Goal: Task Accomplishment & Management: Use online tool/utility

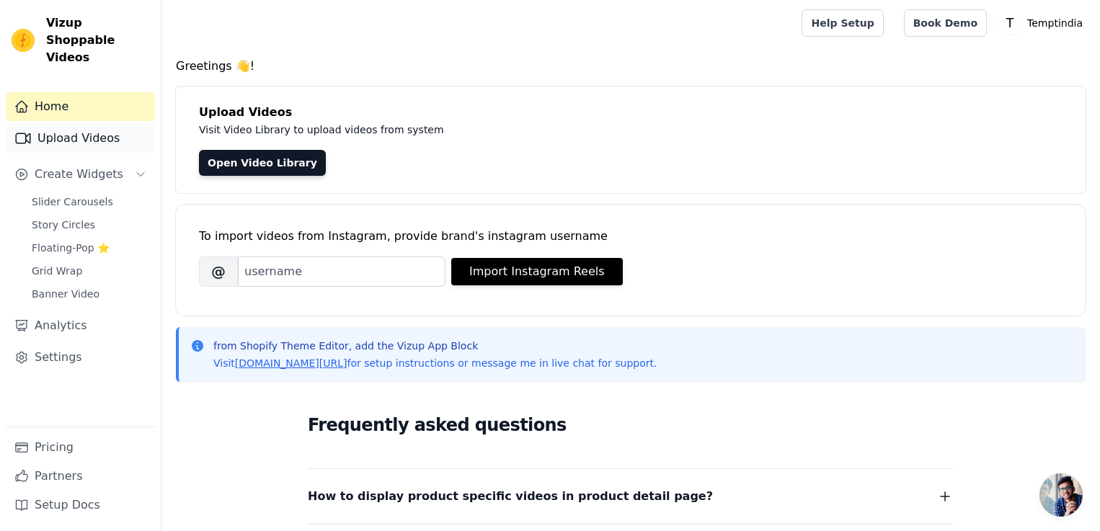
click at [123, 126] on link "Upload Videos" at bounding box center [80, 138] width 149 height 29
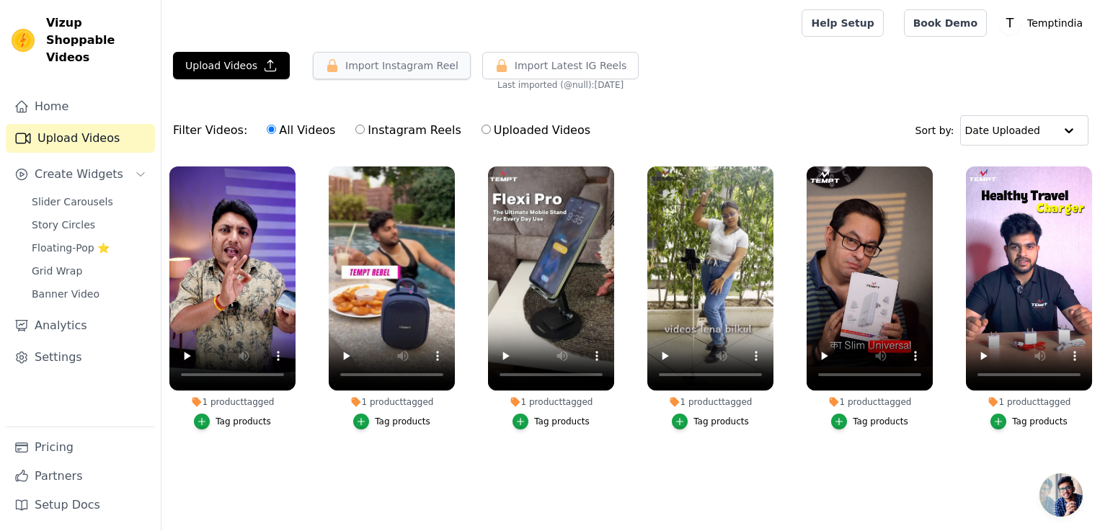
click at [376, 58] on button "Import Instagram Reel" at bounding box center [392, 65] width 158 height 27
click at [360, 65] on button "Import Instagram Reel" at bounding box center [392, 65] width 158 height 27
click at [74, 195] on span "Slider Carousels" at bounding box center [72, 202] width 81 height 14
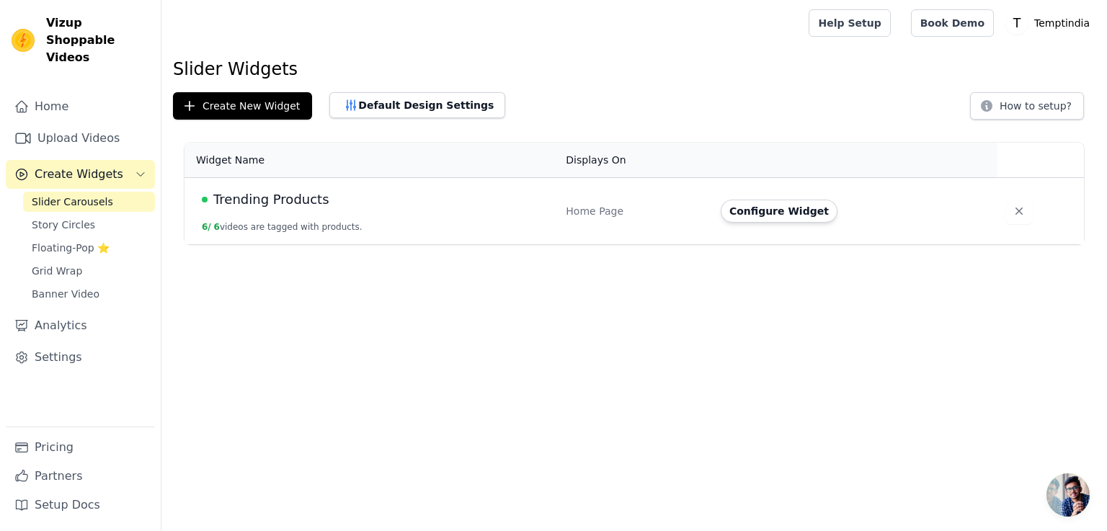
click at [87, 160] on button "Create Widgets" at bounding box center [80, 174] width 149 height 29
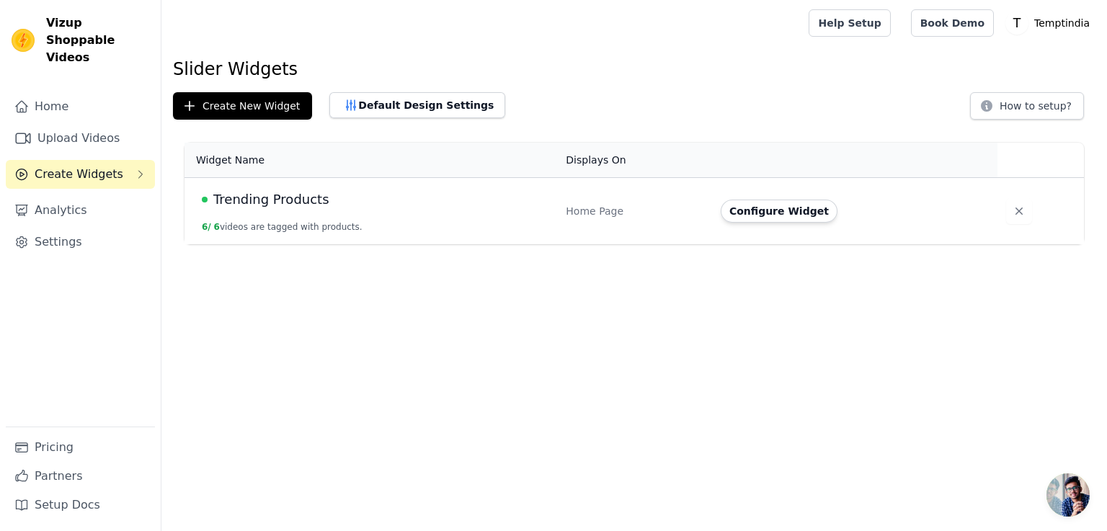
click at [280, 229] on button "6 / 6 videos are tagged with products." at bounding box center [282, 227] width 161 height 12
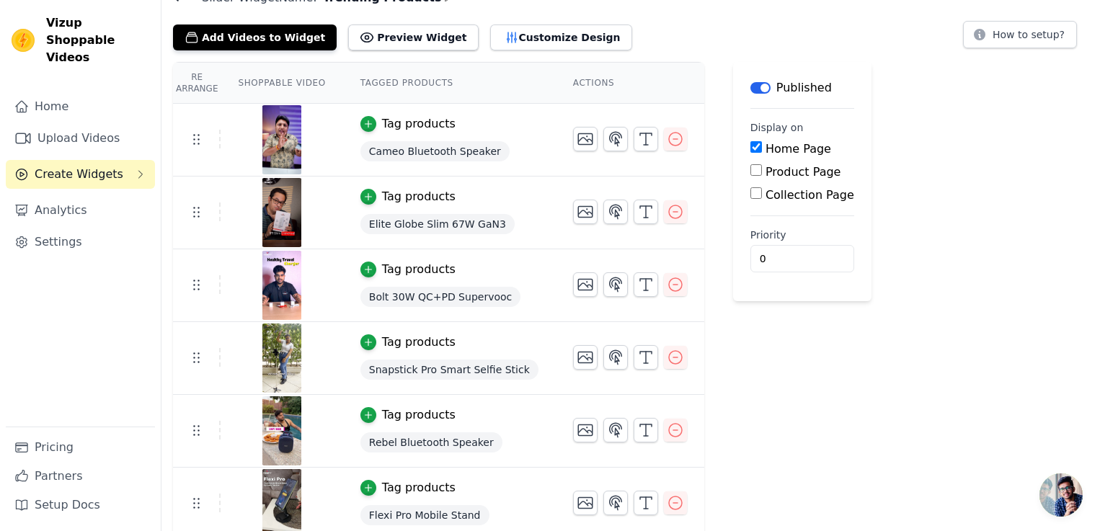
scroll to position [77, 0]
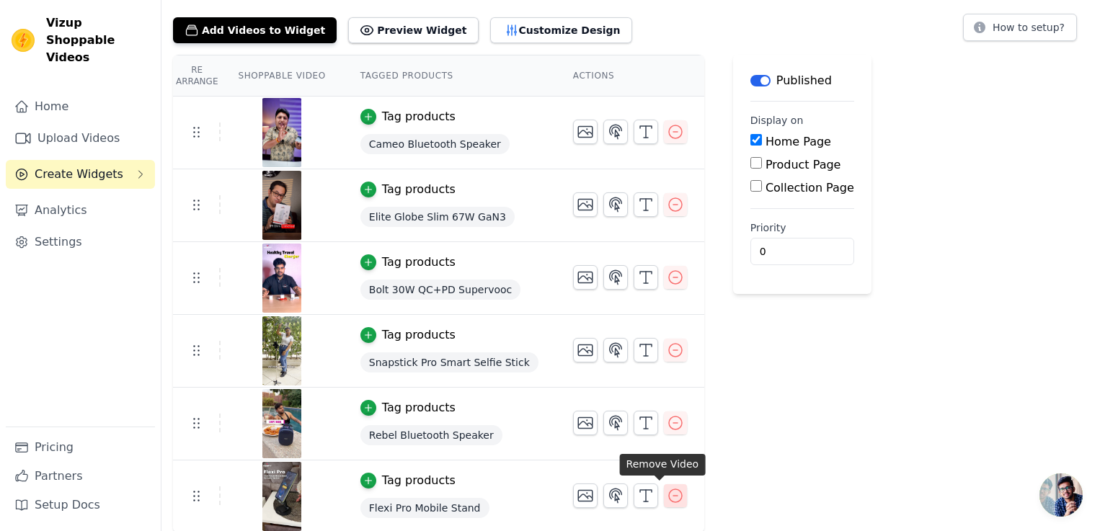
click at [667, 497] on icon "button" at bounding box center [675, 495] width 17 height 17
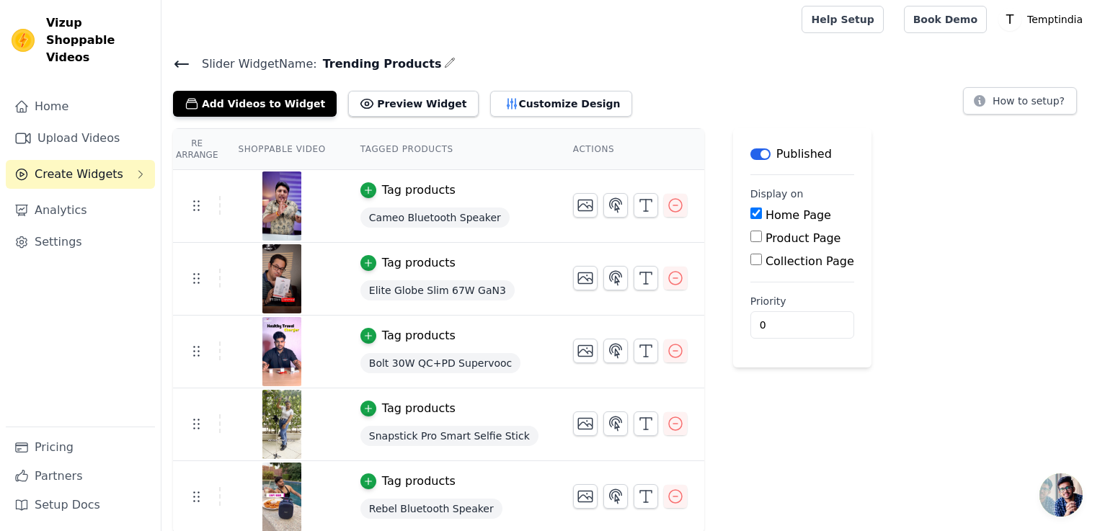
scroll to position [4, 0]
click at [134, 124] on link "Upload Videos" at bounding box center [80, 138] width 149 height 29
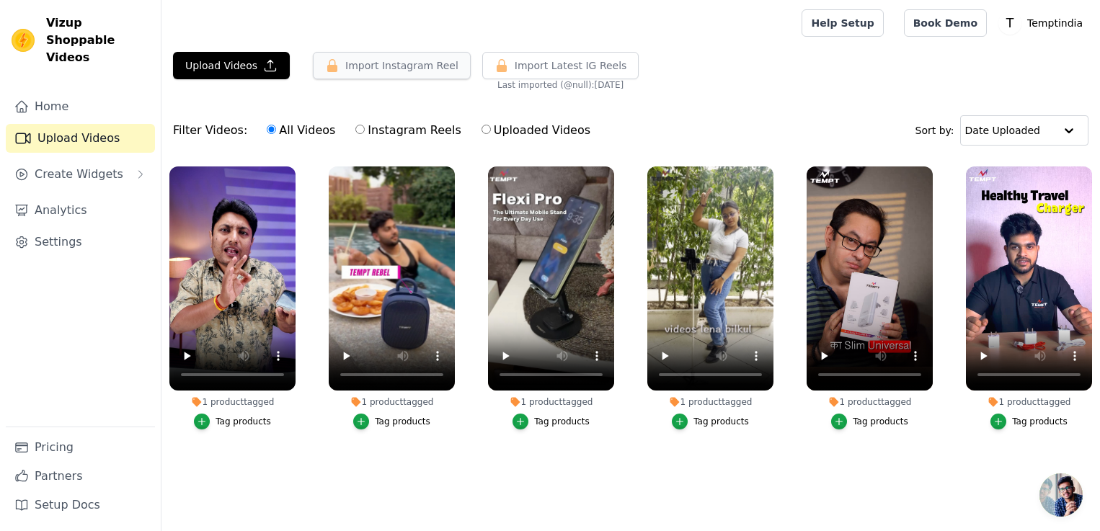
click at [381, 71] on button "Import Instagram Reel" at bounding box center [392, 65] width 158 height 27
click at [524, 68] on span "Import Latest IG Reels" at bounding box center [571, 65] width 112 height 14
click at [358, 74] on button "Import Instagram Reel" at bounding box center [392, 65] width 158 height 27
click at [1084, 105] on div "Filter Videos: All Videos Instagram Reels Uploaded Videos Sort by: Date Uploaded" at bounding box center [630, 130] width 938 height 56
click at [241, 70] on button "Upload Videos" at bounding box center [231, 65] width 117 height 27
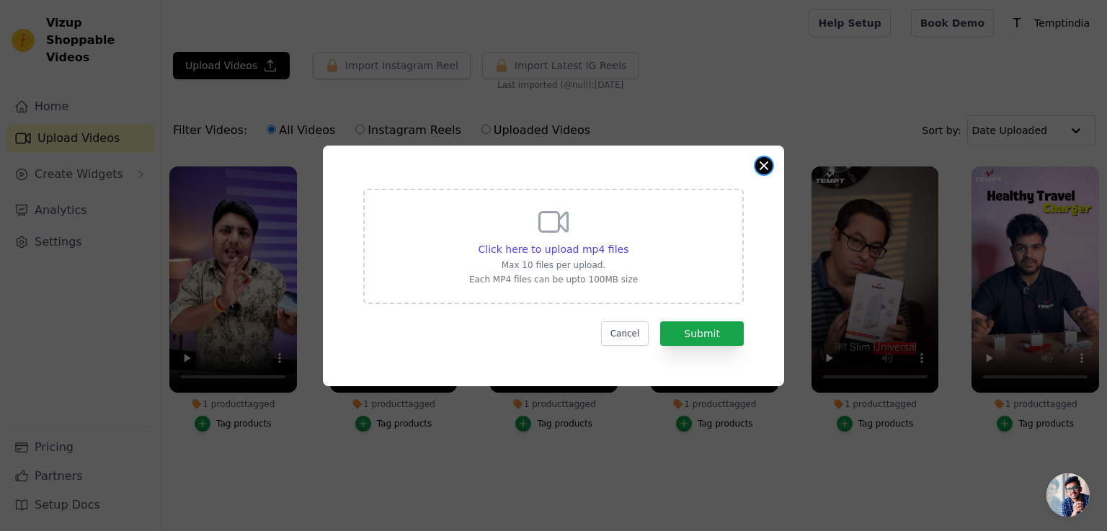
click at [765, 159] on button "Close modal" at bounding box center [763, 165] width 17 height 17
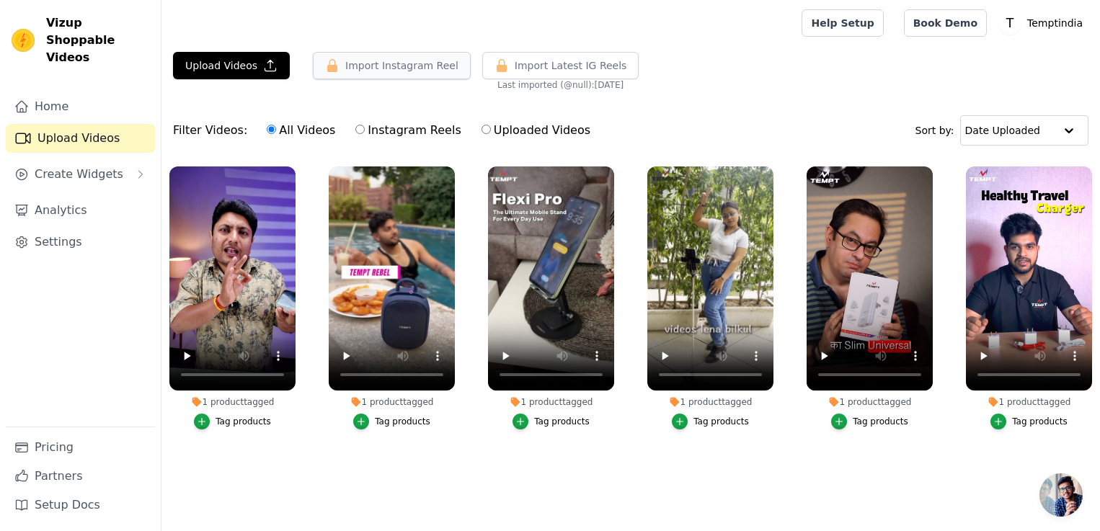
click at [370, 64] on button "Import Instagram Reel" at bounding box center [392, 65] width 158 height 27
click at [355, 133] on input "Instagram Reels" at bounding box center [359, 129] width 9 height 9
radio input "true"
click at [355, 60] on button "Import Instagram Reel" at bounding box center [392, 65] width 158 height 27
click at [360, 68] on button "Import Instagram Reel" at bounding box center [392, 65] width 158 height 27
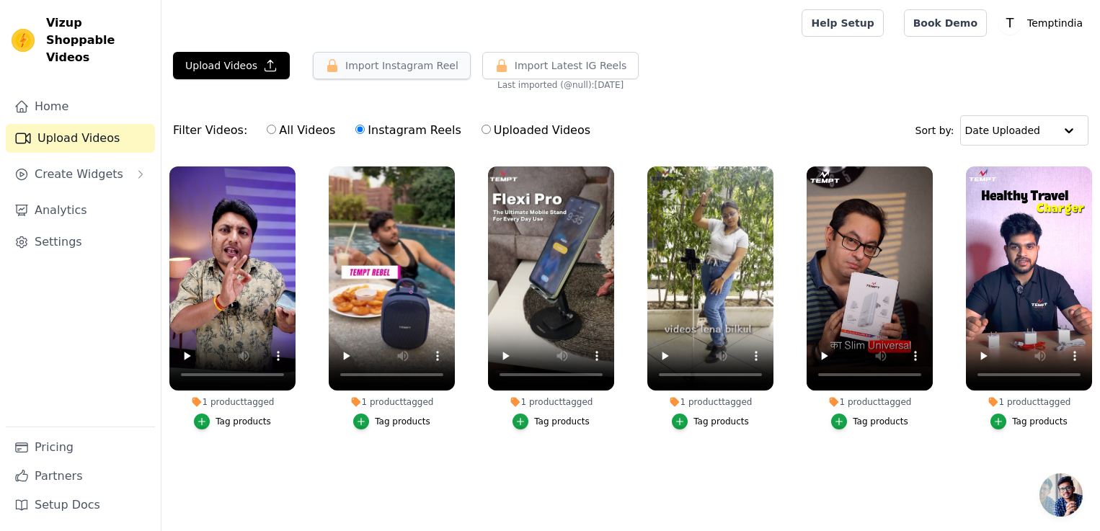
click at [360, 68] on button "Import Instagram Reel" at bounding box center [392, 65] width 158 height 27
click at [1048, 131] on input "text" at bounding box center [1009, 130] width 89 height 29
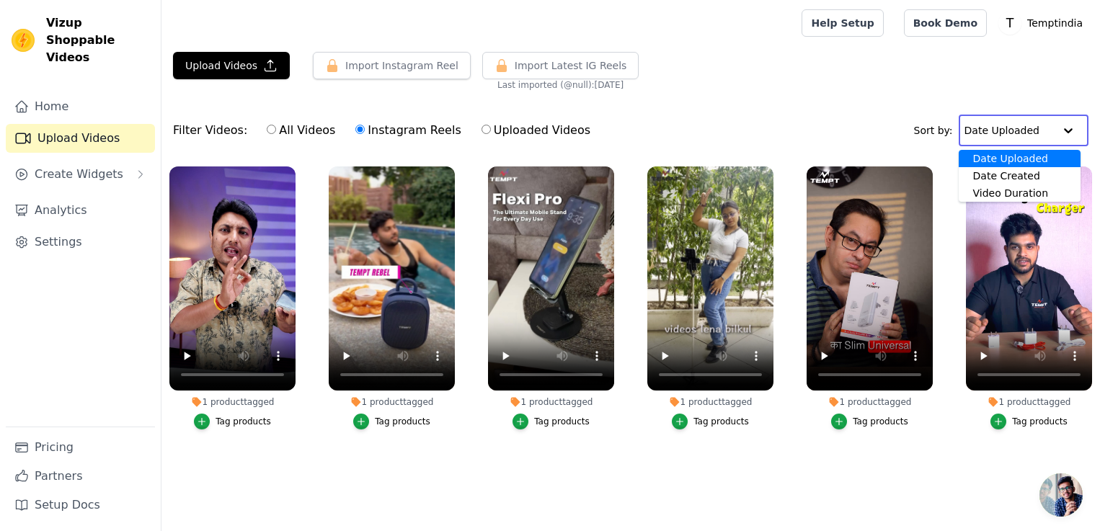
click at [774, 77] on div "Upload Videos Import Instagram Reel Set Instagram Username Import Latest IG Ree…" at bounding box center [630, 71] width 938 height 39
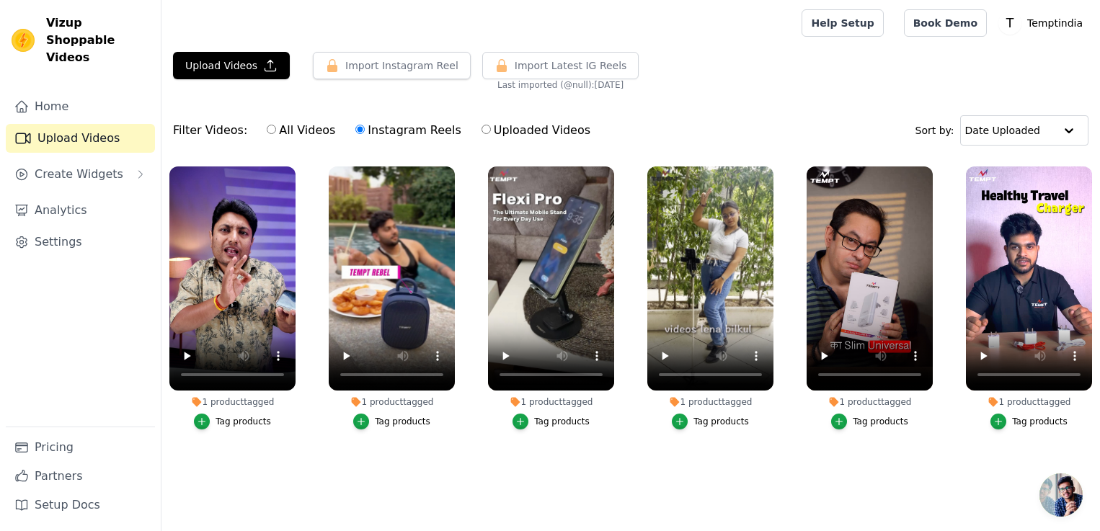
click at [481, 128] on input "Uploaded Videos" at bounding box center [485, 129] width 9 height 9
radio input "true"
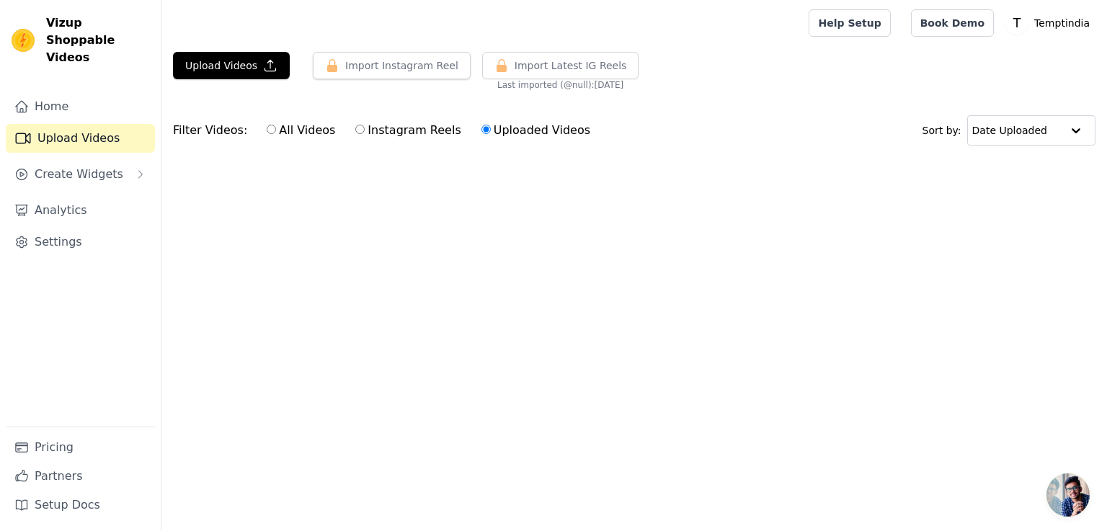
click at [355, 128] on input "Instagram Reels" at bounding box center [359, 129] width 9 height 9
radio input "true"
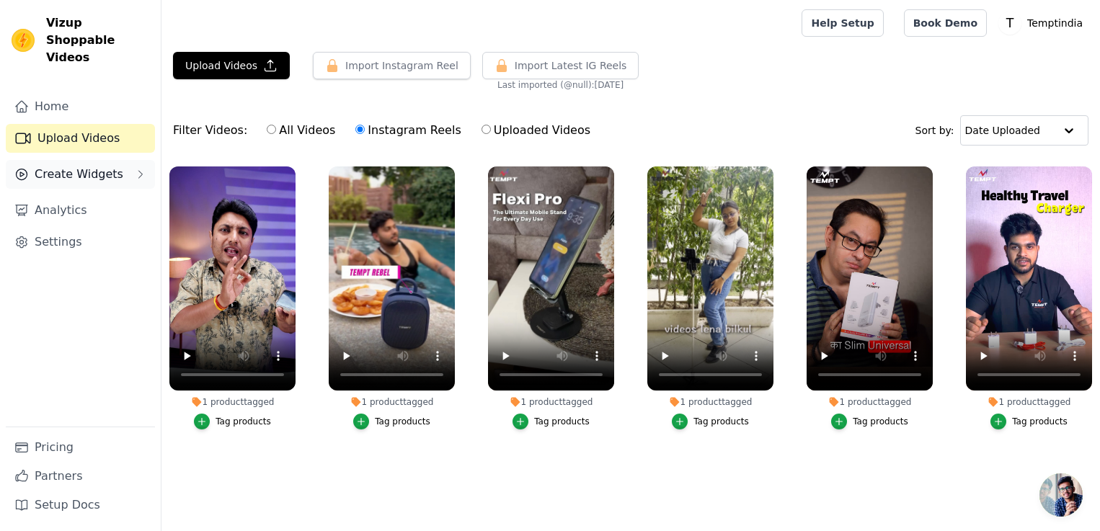
click at [104, 166] on span "Create Widgets" at bounding box center [79, 174] width 89 height 17
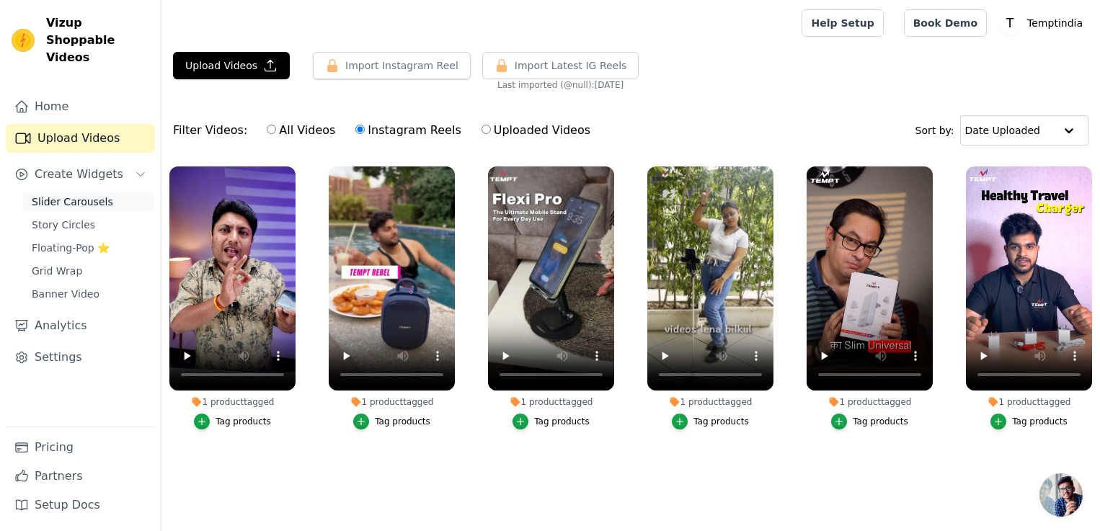
click at [96, 195] on span "Slider Carousels" at bounding box center [72, 202] width 81 height 14
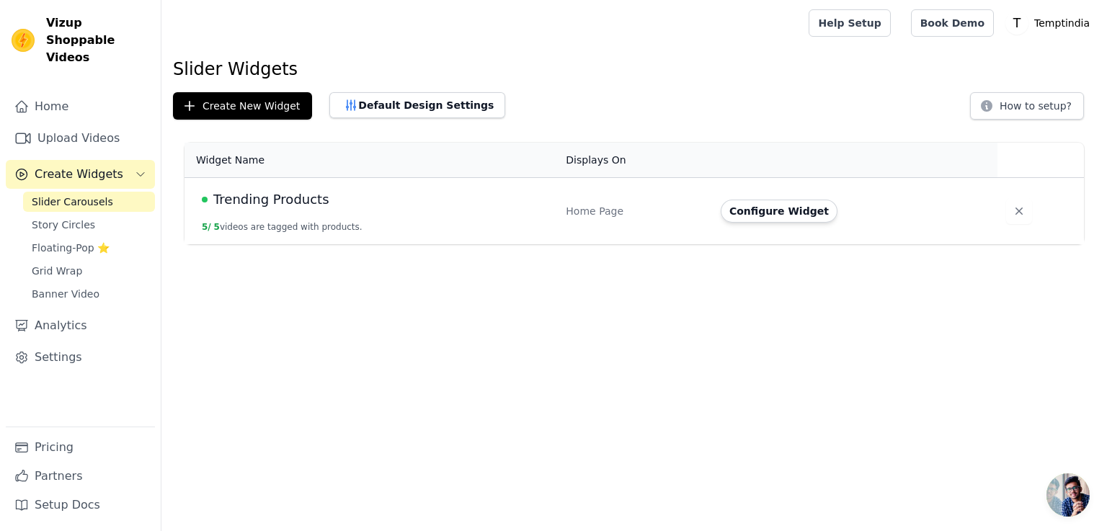
click at [243, 199] on span "Trending Products" at bounding box center [271, 200] width 116 height 20
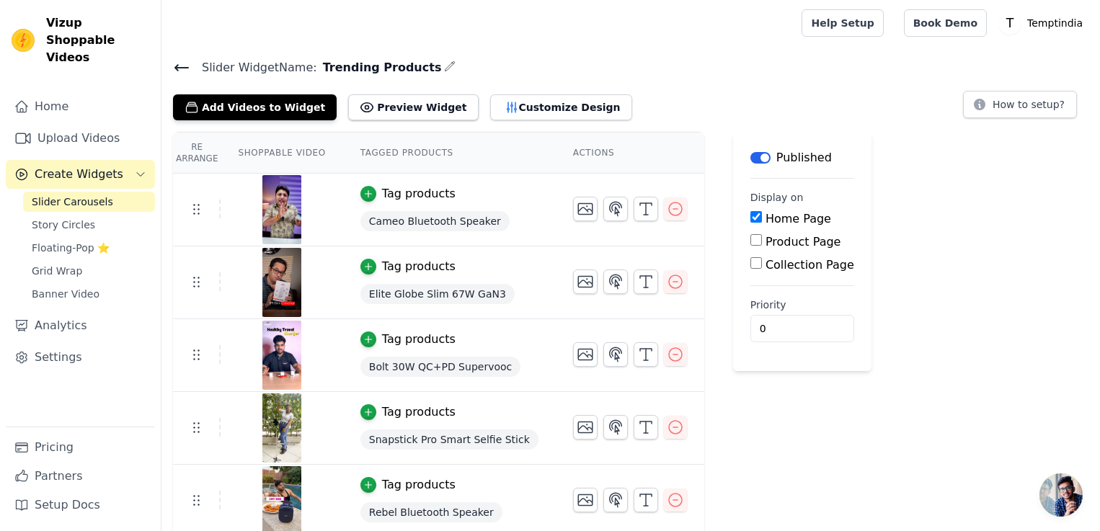
click at [383, 67] on span "Trending Products" at bounding box center [379, 67] width 125 height 17
click at [364, 65] on span "Trending Products" at bounding box center [379, 67] width 125 height 17
click at [89, 166] on span "Create Widgets" at bounding box center [79, 174] width 89 height 17
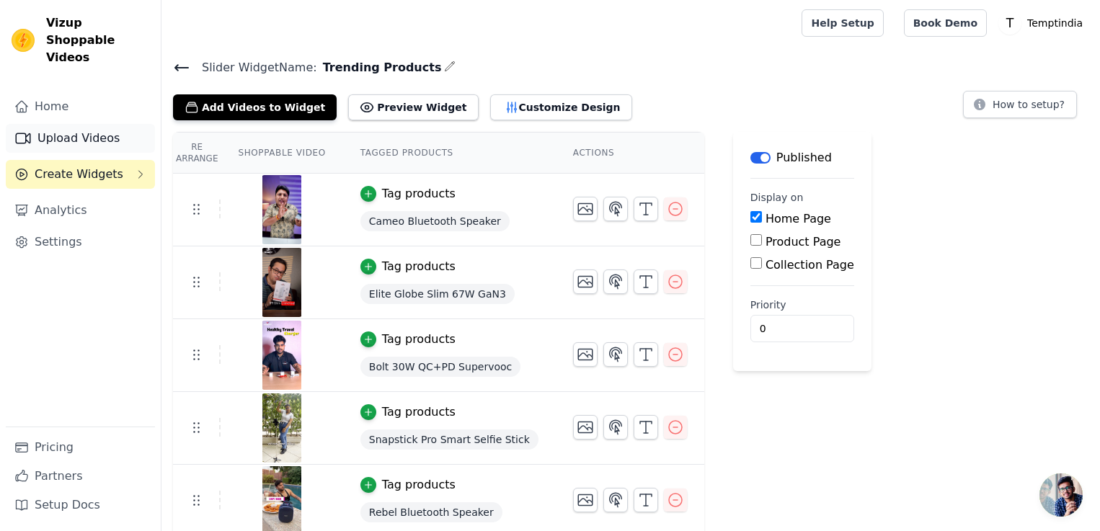
click at [86, 125] on link "Upload Videos" at bounding box center [80, 138] width 149 height 29
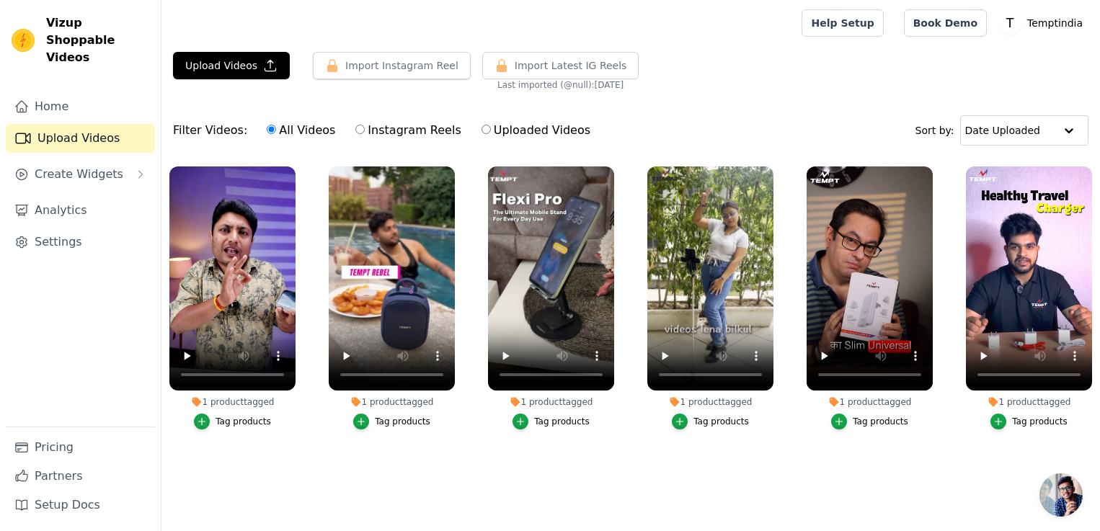
click at [1072, 491] on span "Open chat" at bounding box center [1060, 495] width 43 height 43
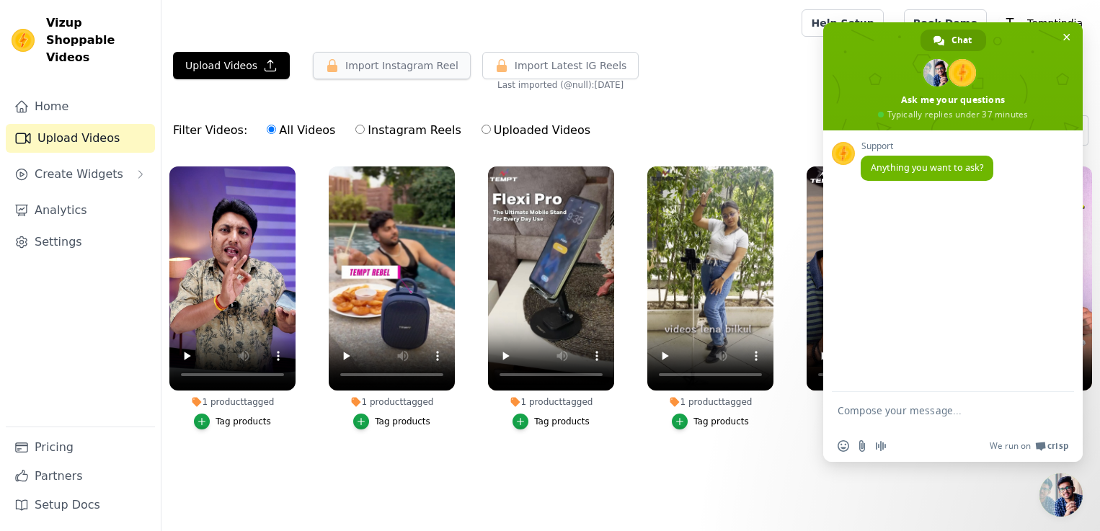
click at [347, 65] on button "Import Instagram Reel" at bounding box center [392, 65] width 158 height 27
click at [719, 52] on div "Upload Videos Import Instagram Reel Set Instagram Username Import Latest IG Ree…" at bounding box center [630, 71] width 938 height 39
click at [1068, 31] on span "Close chat" at bounding box center [1066, 37] width 15 height 15
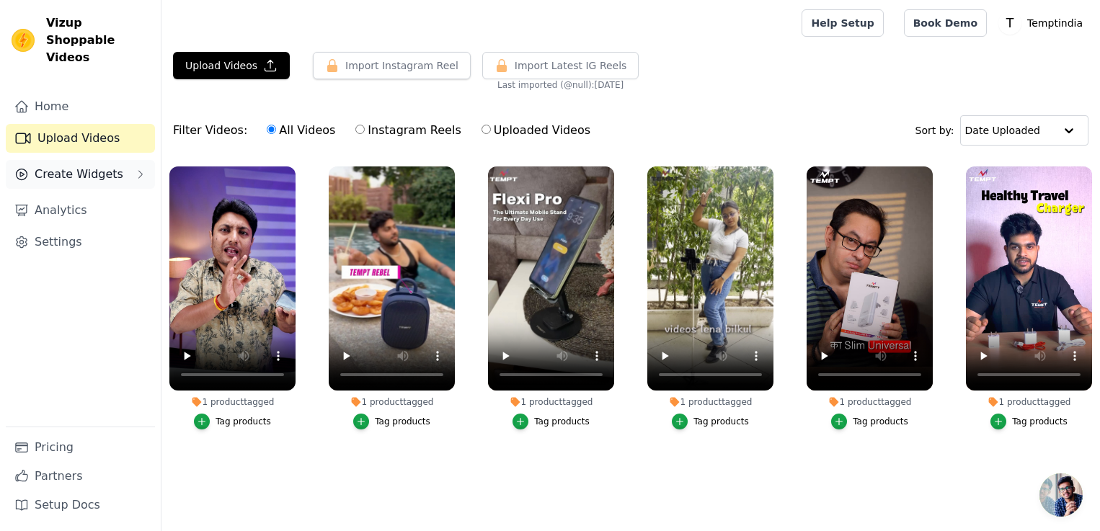
click at [74, 166] on span "Create Widgets" at bounding box center [79, 174] width 89 height 17
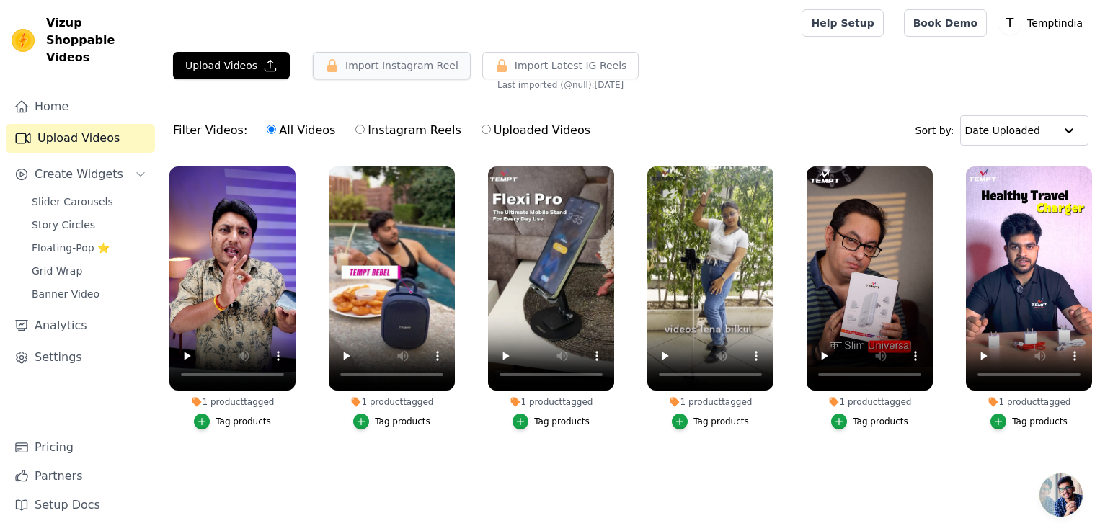
click at [375, 75] on button "Import Instagram Reel" at bounding box center [392, 65] width 158 height 27
click at [368, 63] on button "Import Instagram Reel" at bounding box center [392, 65] width 158 height 27
click at [334, 64] on button "Import Instagram Reel" at bounding box center [392, 65] width 158 height 27
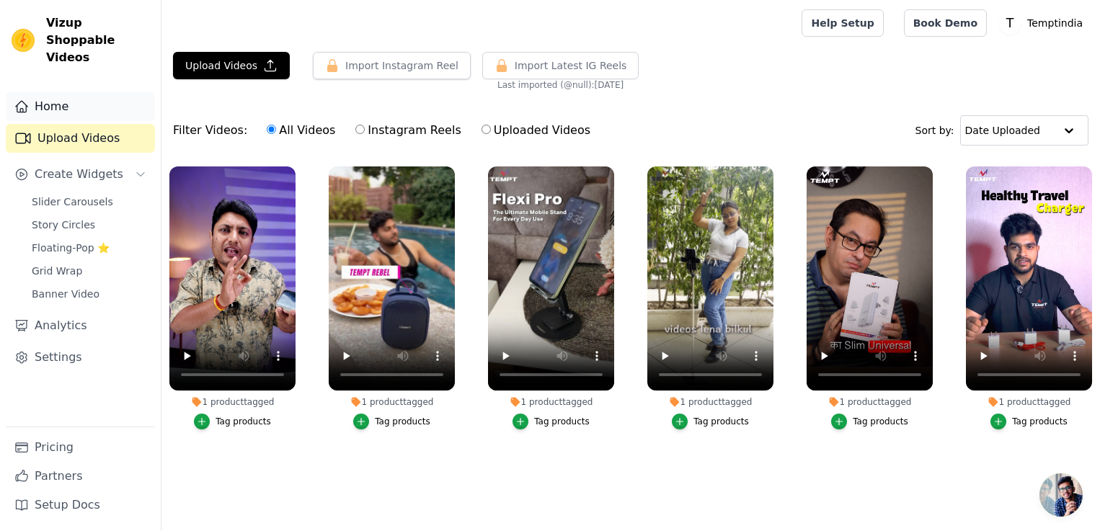
click at [43, 92] on link "Home" at bounding box center [80, 106] width 149 height 29
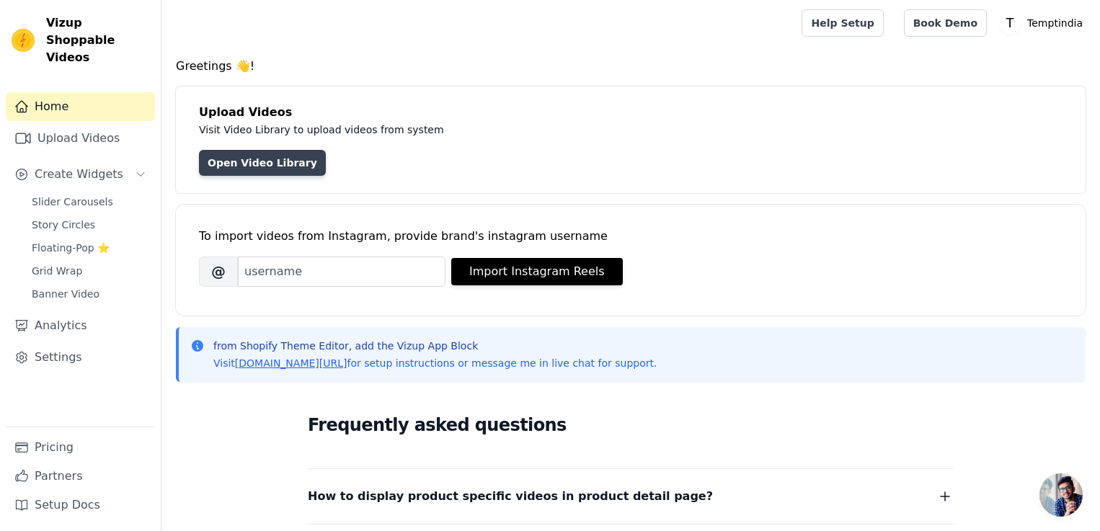
click at [258, 161] on link "Open Video Library" at bounding box center [262, 163] width 127 height 26
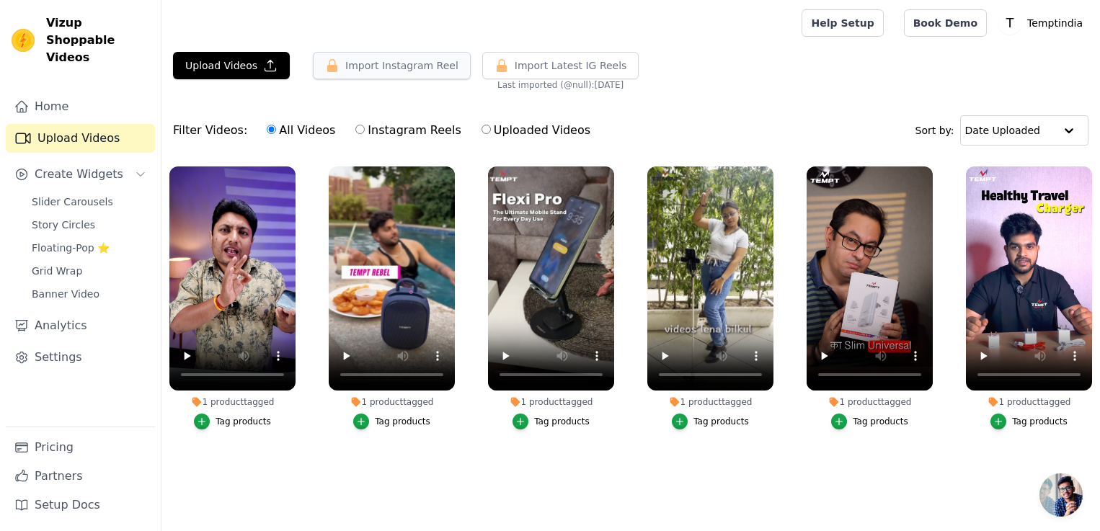
click at [379, 70] on button "Import Instagram Reel" at bounding box center [392, 65] width 158 height 27
click at [1062, 494] on span "Open chat" at bounding box center [1060, 495] width 43 height 43
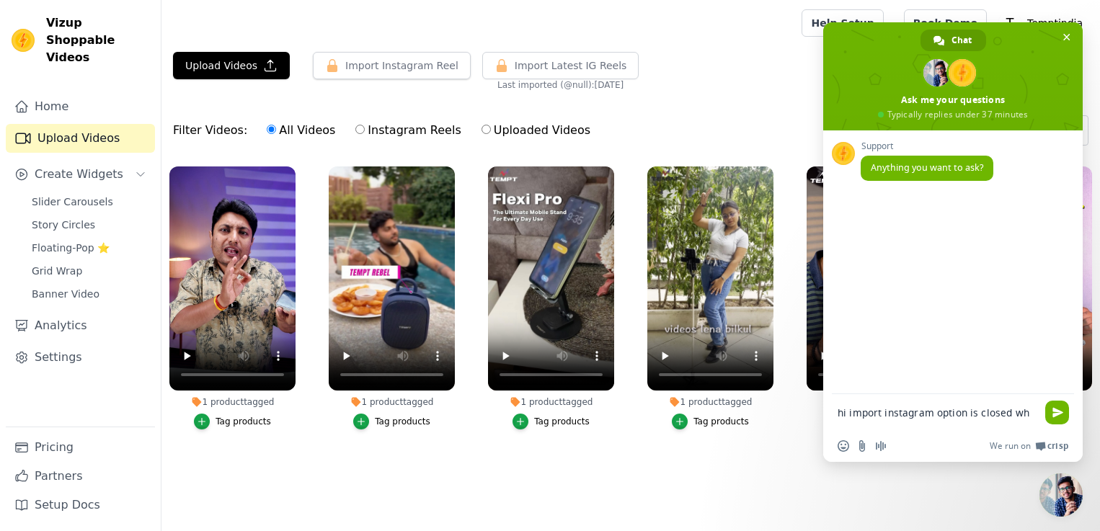
type textarea "hi import instagram option is closed why"
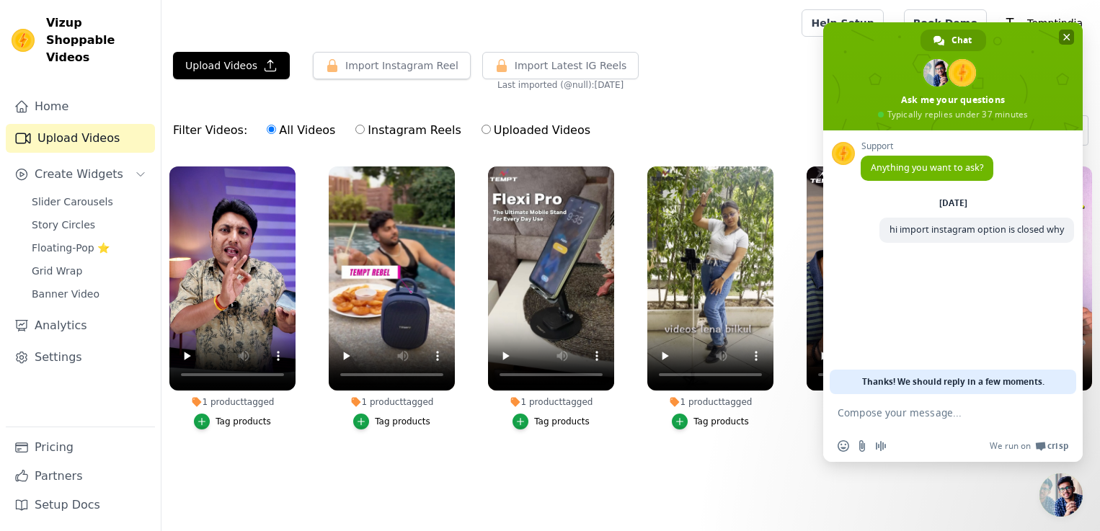
click at [1062, 47] on span at bounding box center [952, 76] width 259 height 108
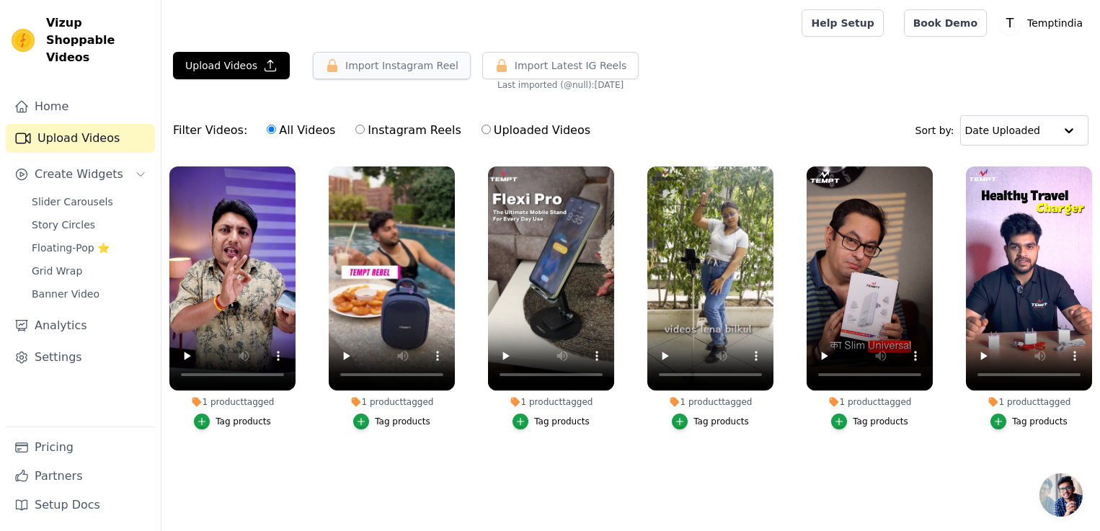
click at [362, 63] on button "Import Instagram Reel" at bounding box center [392, 65] width 158 height 27
click at [1070, 134] on div at bounding box center [1069, 130] width 29 height 29
click at [1058, 504] on span "Open chat" at bounding box center [1060, 495] width 43 height 43
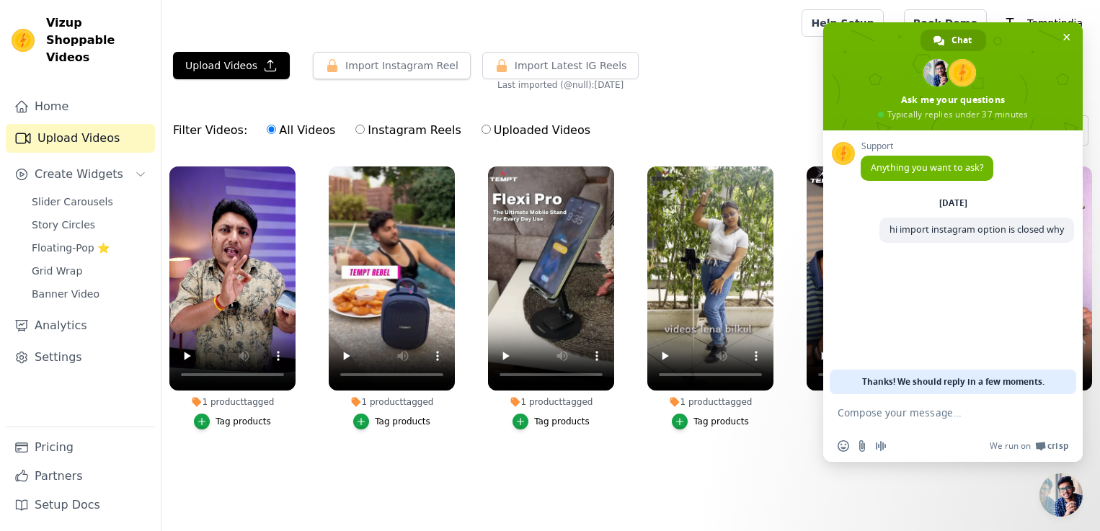
click at [1058, 504] on span "Close chat" at bounding box center [1060, 495] width 43 height 43
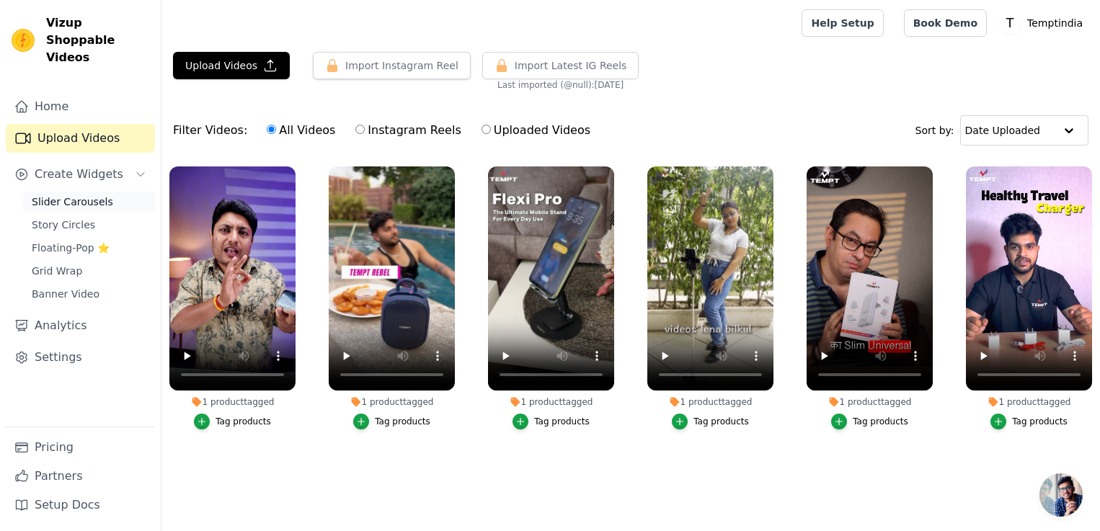
click at [102, 195] on span "Slider Carousels" at bounding box center [72, 202] width 81 height 14
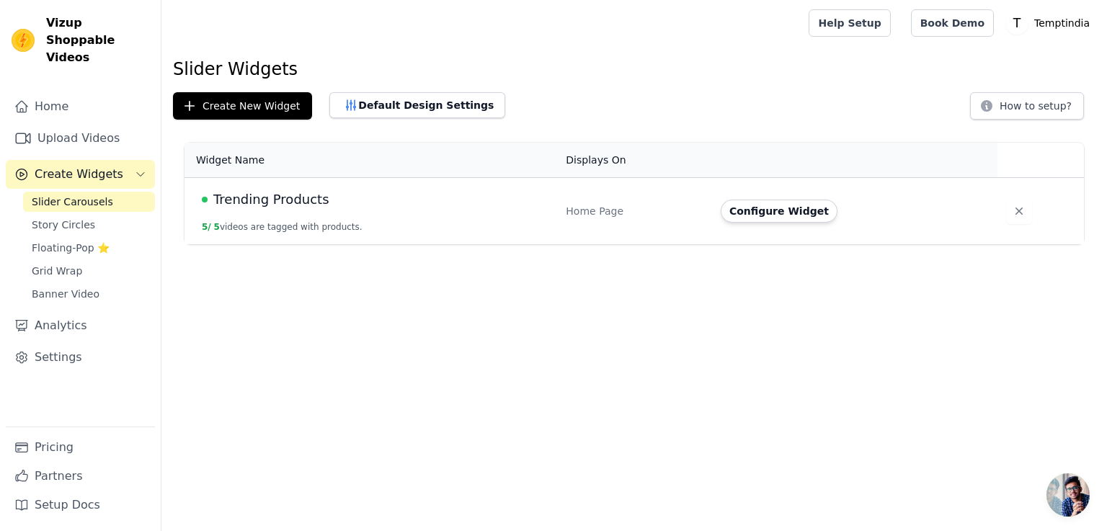
click at [799, 208] on button "Configure Widget" at bounding box center [779, 211] width 117 height 23
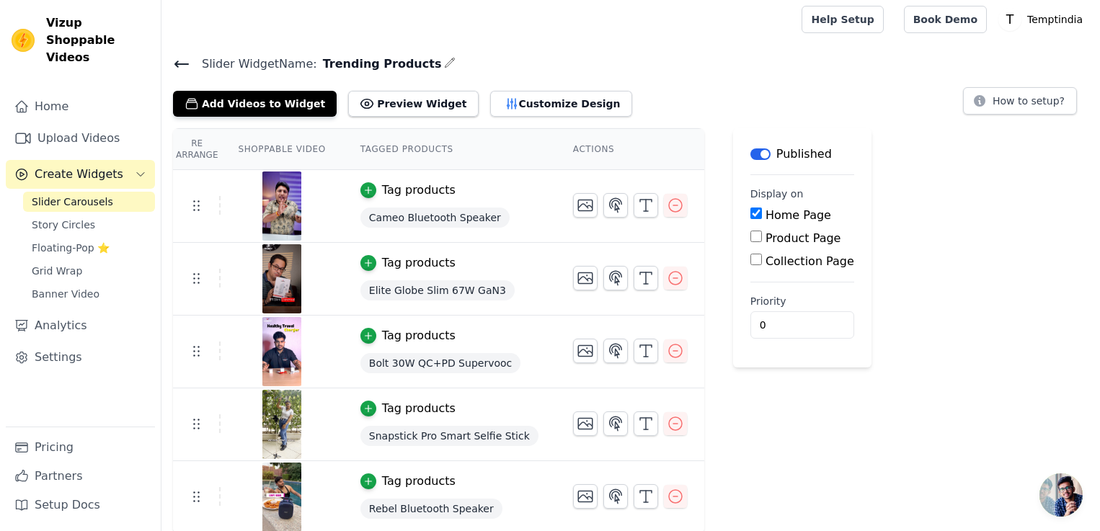
scroll to position [4, 0]
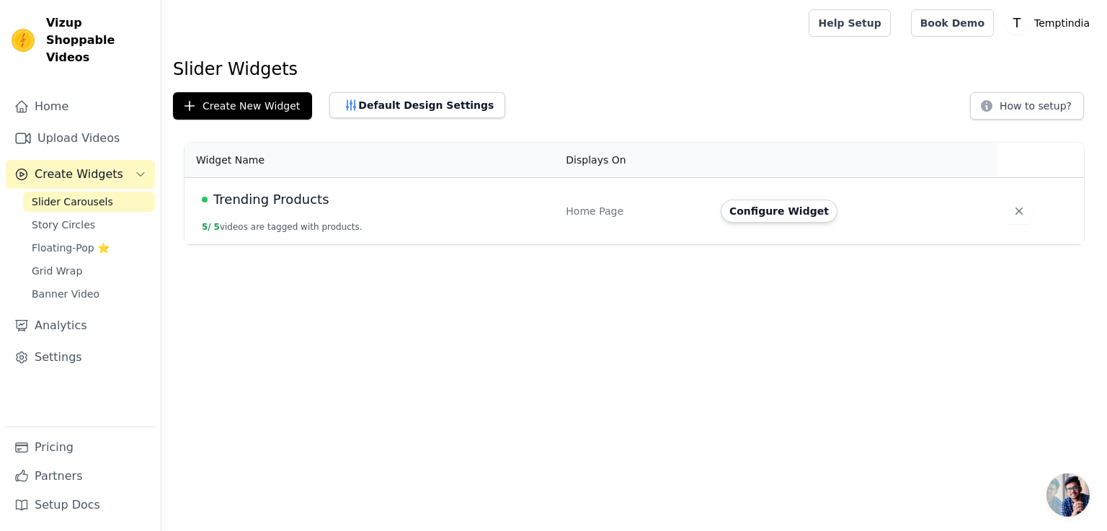
click at [285, 225] on button "5 / 5 videos are tagged with products." at bounding box center [282, 227] width 161 height 12
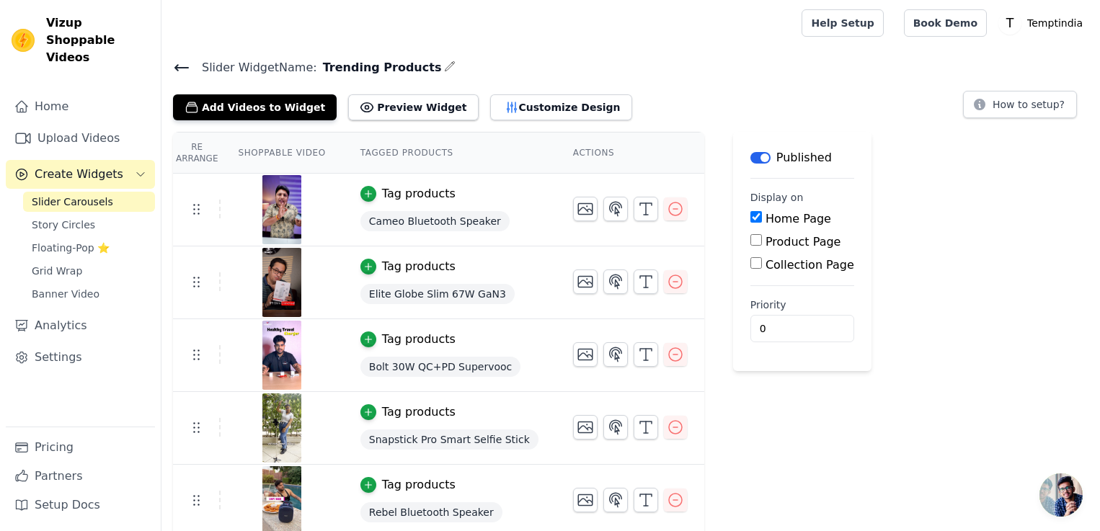
click at [1068, 497] on span "Open chat" at bounding box center [1060, 495] width 43 height 43
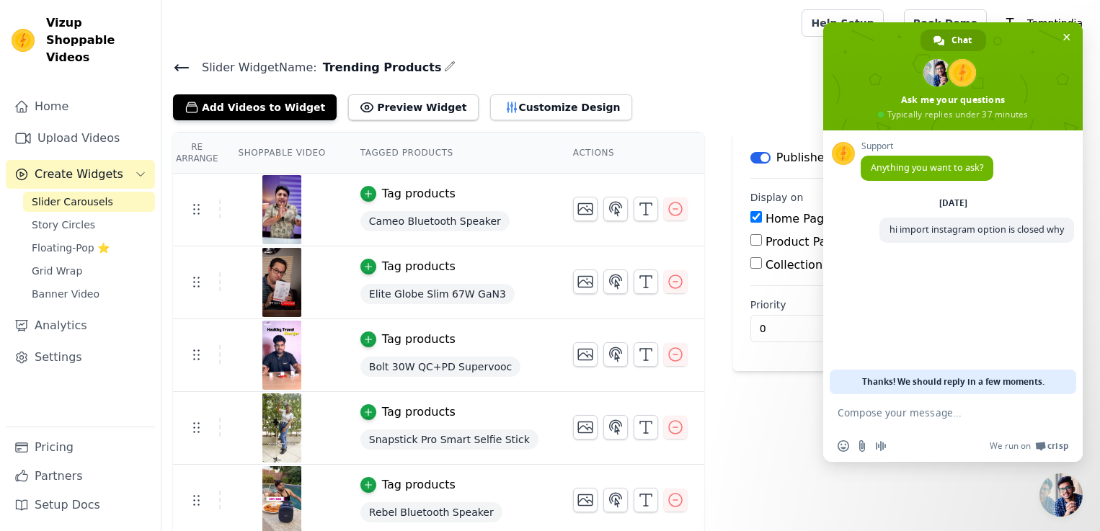
click at [1068, 497] on span "Close chat" at bounding box center [1060, 495] width 43 height 43
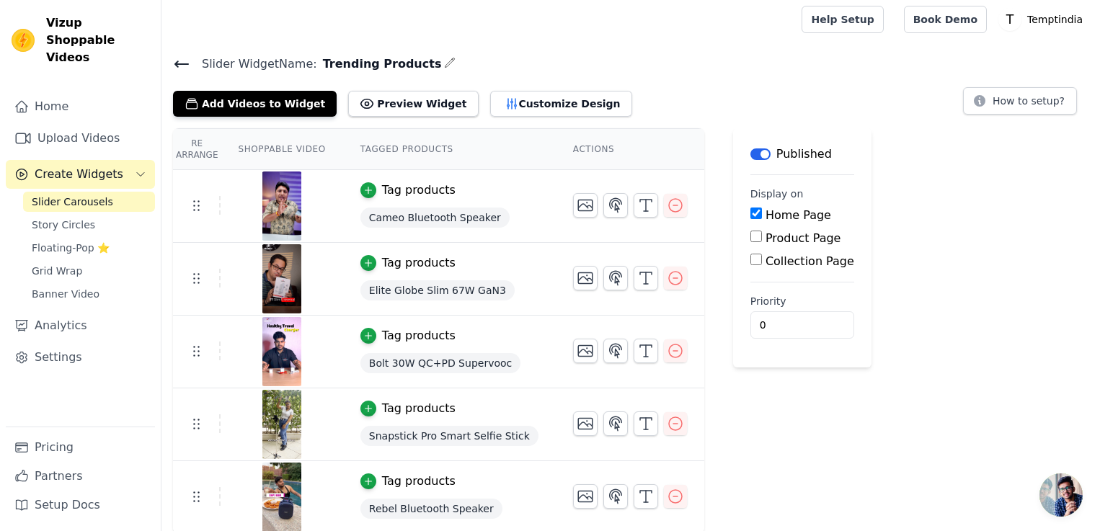
scroll to position [4, 0]
click at [114, 124] on link "Upload Videos" at bounding box center [80, 138] width 149 height 29
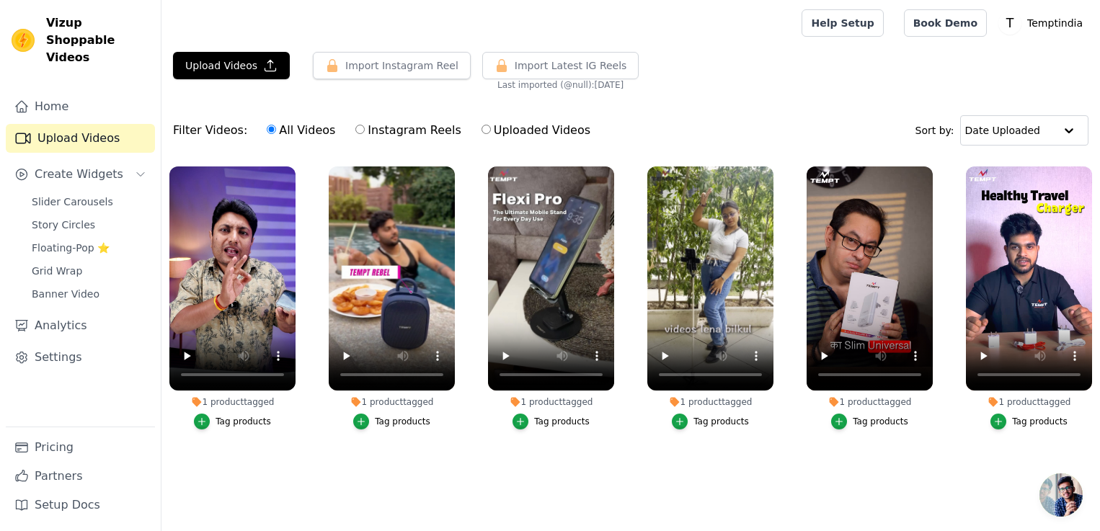
click at [1080, 513] on span "Open chat" at bounding box center [1060, 495] width 43 height 43
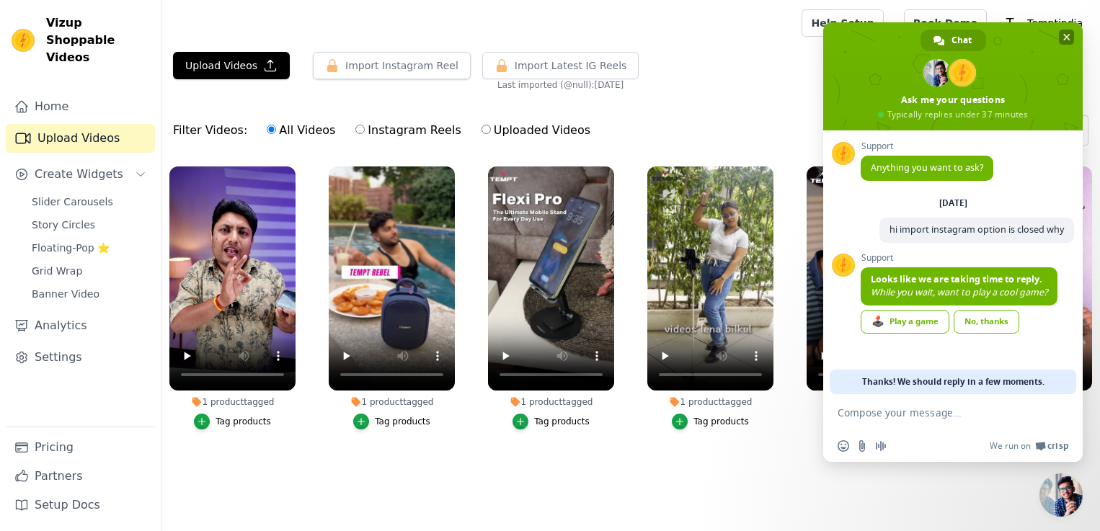
click at [1064, 35] on span "Close chat" at bounding box center [1066, 37] width 7 height 7
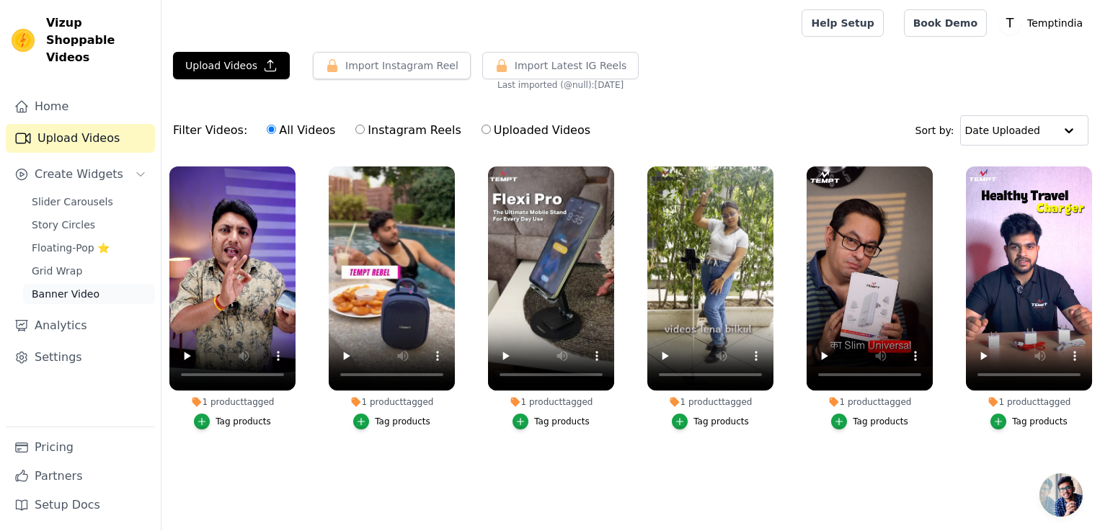
click at [88, 287] on span "Banner Video" at bounding box center [66, 294] width 68 height 14
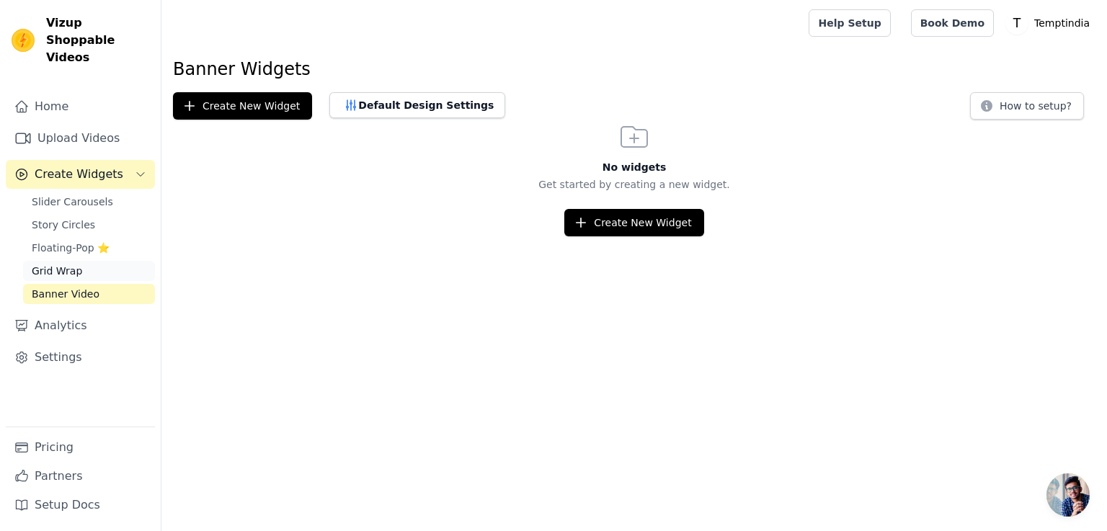
click at [82, 261] on link "Grid Wrap" at bounding box center [89, 271] width 132 height 20
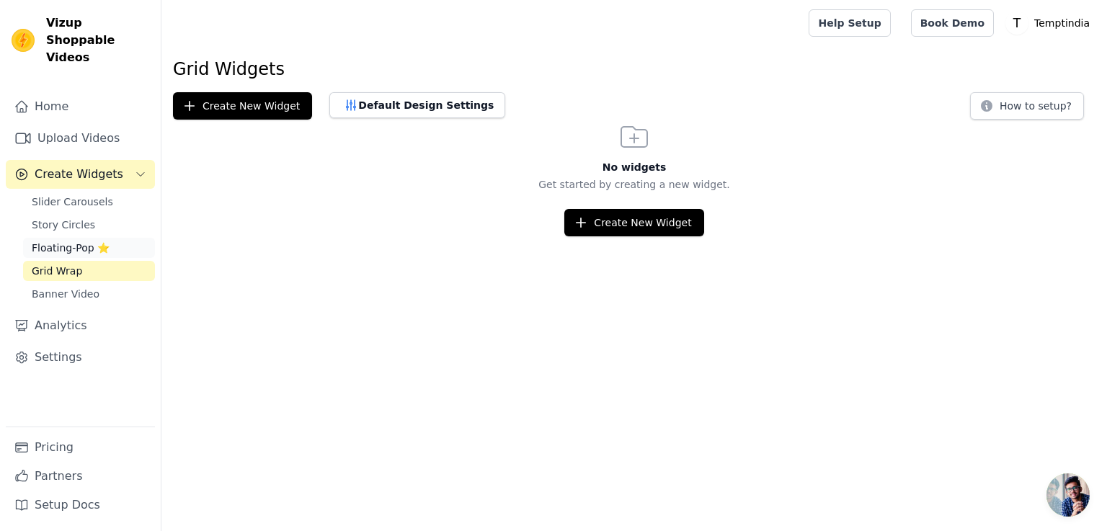
click at [93, 241] on span "Floating-Pop ⭐" at bounding box center [71, 248] width 78 height 14
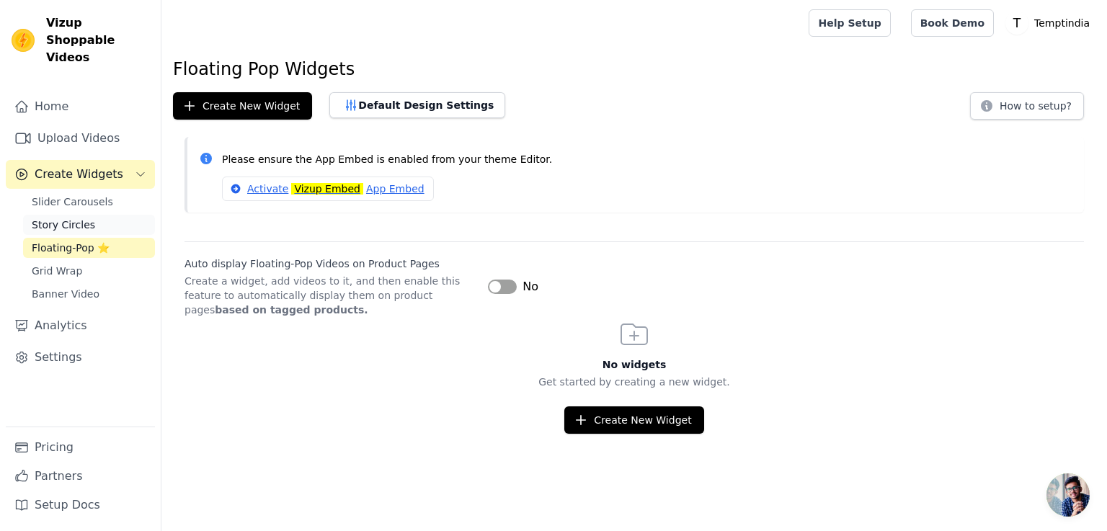
click at [97, 215] on link "Story Circles" at bounding box center [89, 225] width 132 height 20
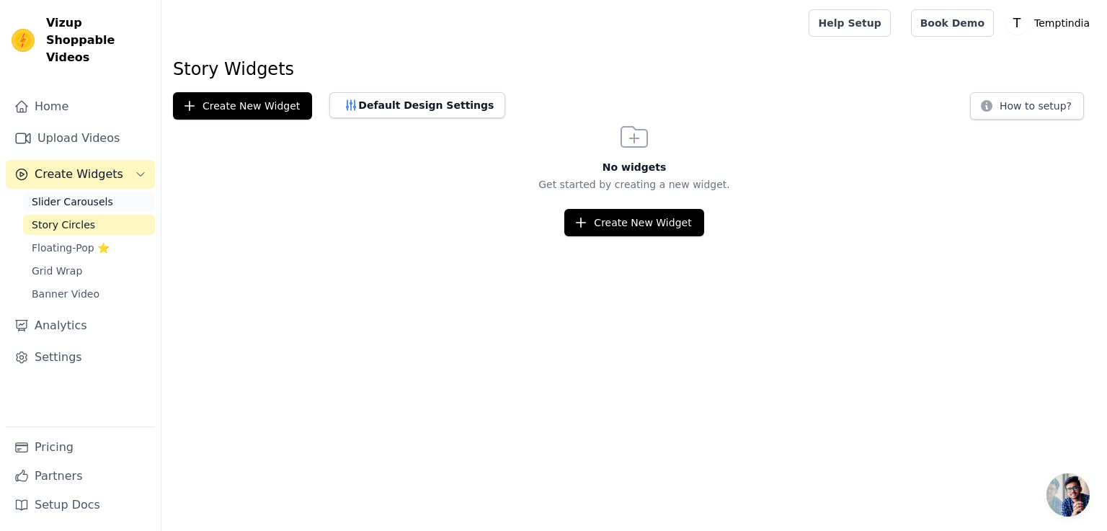
click at [110, 192] on link "Slider Carousels" at bounding box center [89, 202] width 132 height 20
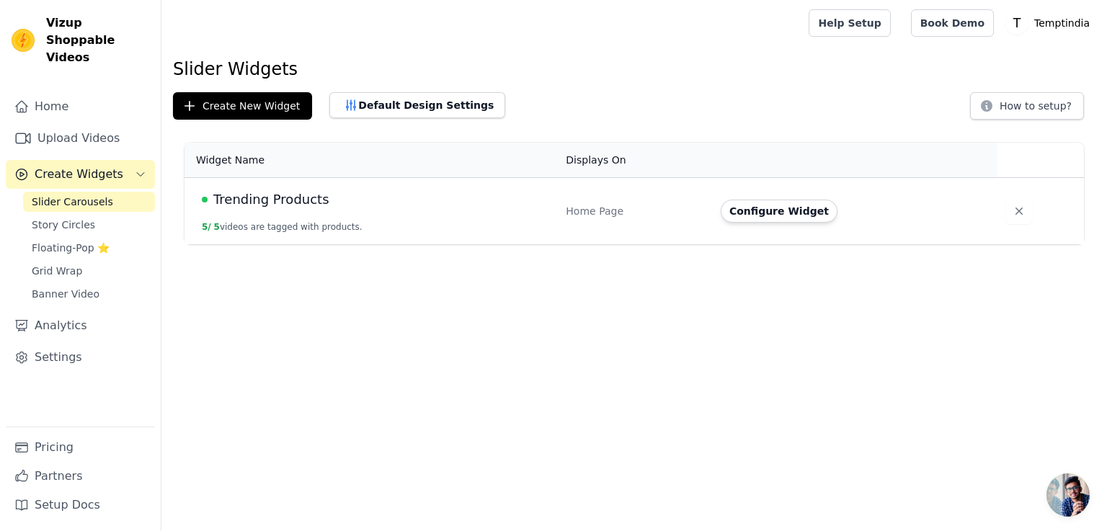
click at [350, 209] on div "Trending Products" at bounding box center [375, 200] width 347 height 20
click at [291, 197] on span "Trending Products" at bounding box center [271, 200] width 116 height 20
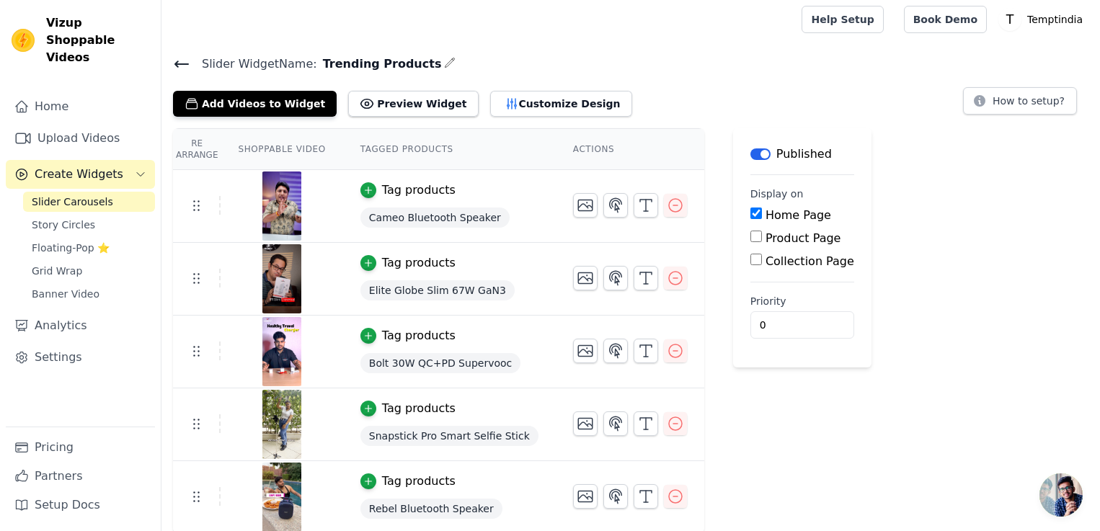
scroll to position [4, 0]
click at [76, 135] on link "Upload Videos" at bounding box center [80, 138] width 149 height 29
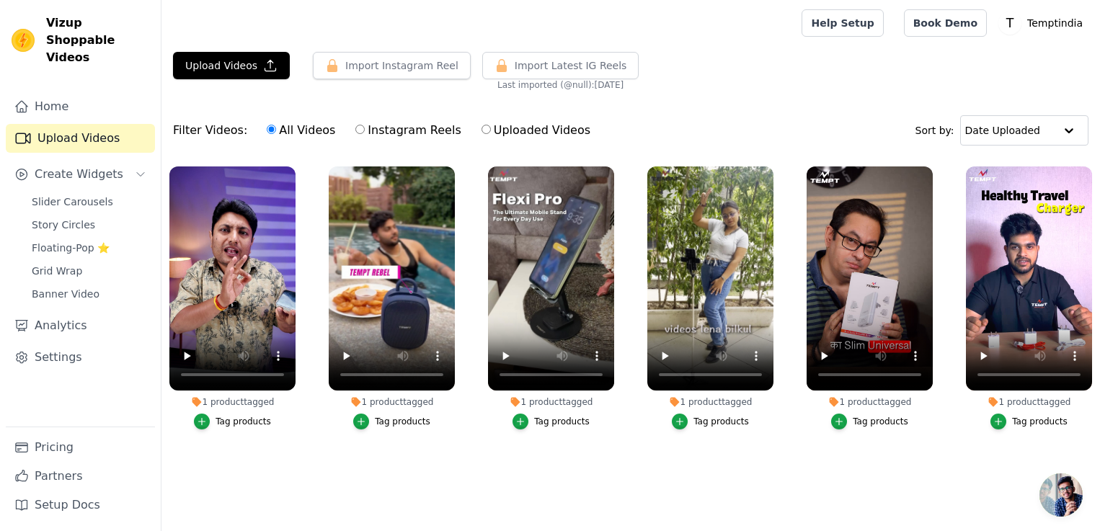
click at [384, 129] on label "Instagram Reels" at bounding box center [408, 130] width 107 height 19
click at [365, 129] on input "Instagram Reels" at bounding box center [359, 129] width 9 height 9
radio input "true"
click at [368, 55] on button "Import Instagram Reel" at bounding box center [392, 65] width 158 height 27
click at [383, 63] on button "Import Instagram Reel" at bounding box center [392, 65] width 158 height 27
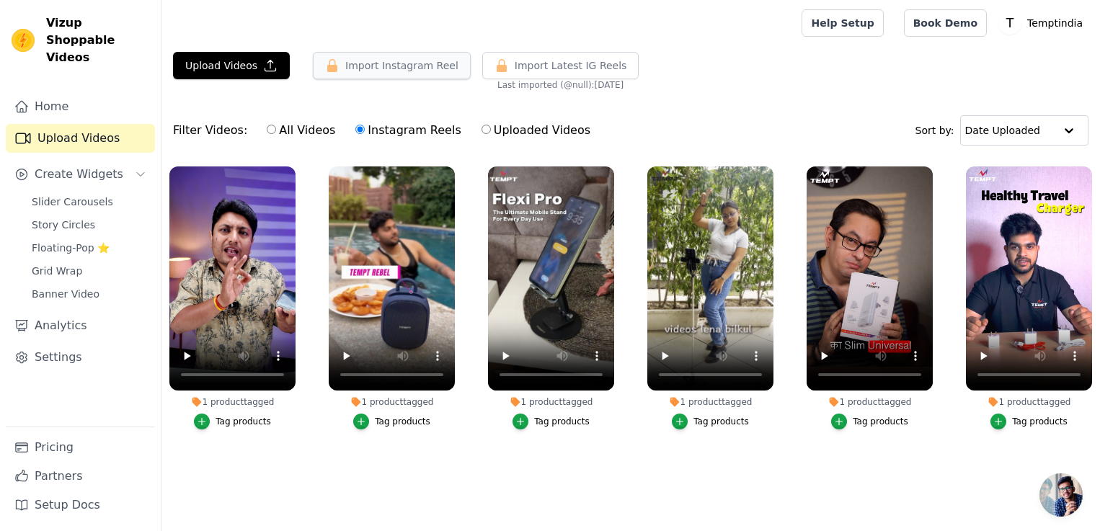
click at [388, 70] on button "Import Instagram Reel" at bounding box center [392, 65] width 158 height 27
click at [1070, 504] on span "Open chat" at bounding box center [1060, 495] width 43 height 43
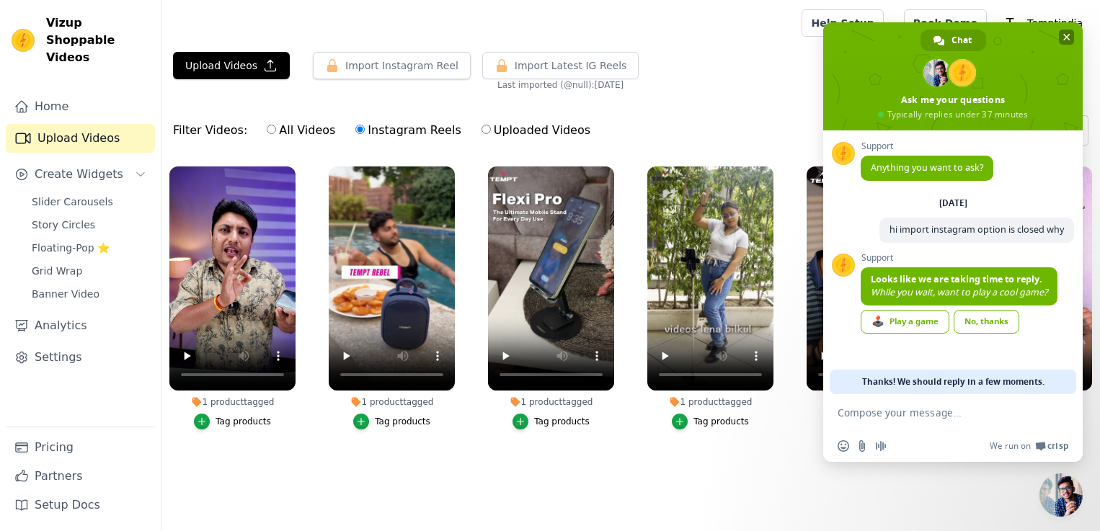
click at [1062, 38] on span "Close chat" at bounding box center [1066, 37] width 15 height 15
